Goal: Navigation & Orientation: Find specific page/section

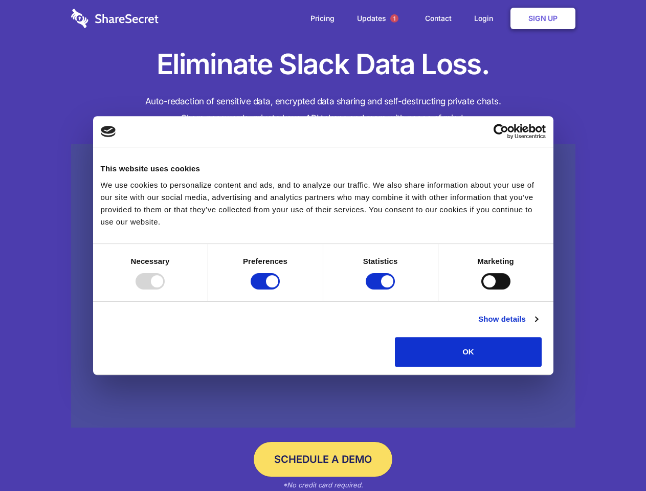
click at [165, 289] on div at bounding box center [150, 281] width 29 height 16
click at [280, 289] on input "Preferences" at bounding box center [265, 281] width 29 height 16
checkbox input "false"
click at [381, 289] on input "Statistics" at bounding box center [380, 281] width 29 height 16
checkbox input "false"
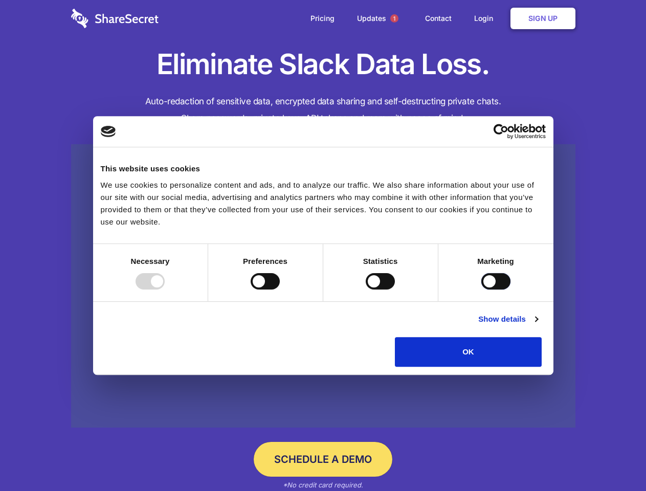
click at [481, 289] on input "Marketing" at bounding box center [495, 281] width 29 height 16
checkbox input "true"
click at [537, 325] on link "Show details" at bounding box center [507, 319] width 59 height 12
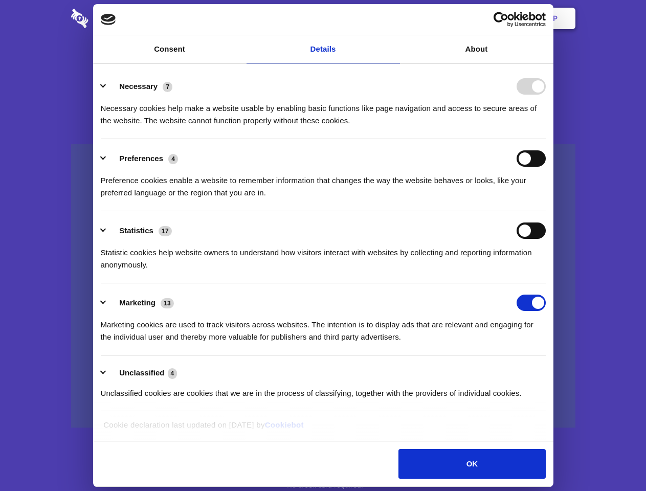
click at [546, 199] on div "Preference cookies enable a website to remember information that changes the wa…" at bounding box center [323, 183] width 445 height 32
click at [394, 18] on span "1" at bounding box center [394, 18] width 8 height 8
